Goal: Task Accomplishment & Management: Manage account settings

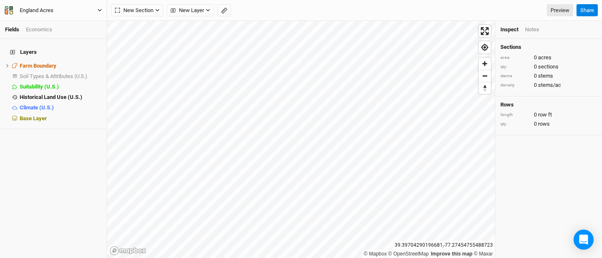
click at [102, 9] on icon "button" at bounding box center [99, 10] width 5 height 5
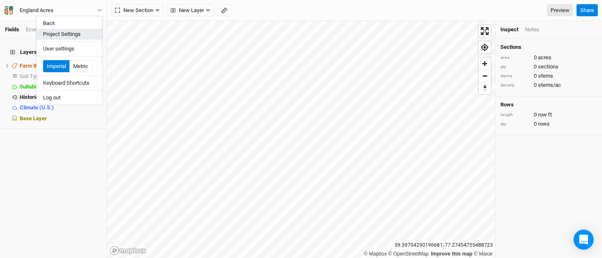
click at [87, 34] on button "Project Settings" at bounding box center [69, 34] width 66 height 11
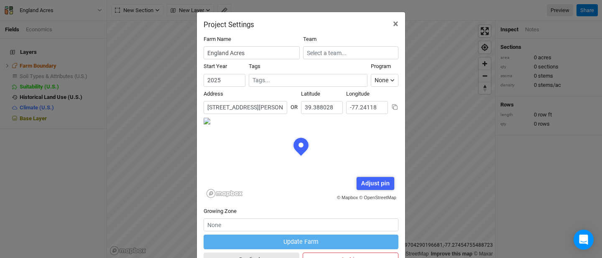
scroll to position [42, 97]
click at [250, 107] on input "[STREET_ADDRESS][PERSON_NAME][US_STATE]" at bounding box center [246, 107] width 84 height 13
drag, startPoint x: 221, startPoint y: 108, endPoint x: 273, endPoint y: 111, distance: 52.8
click at [273, 111] on input "[STREET_ADDRESS][PERSON_NAME][US_STATE]" at bounding box center [246, 107] width 84 height 13
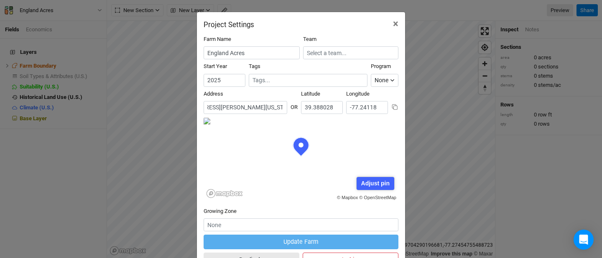
scroll to position [0, 0]
